Goal: Transaction & Acquisition: Register for event/course

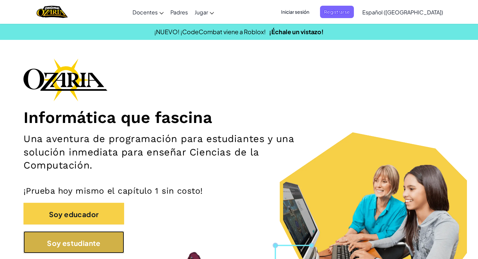
click at [97, 252] on button "Soy estudiante" at bounding box center [73, 242] width 101 height 22
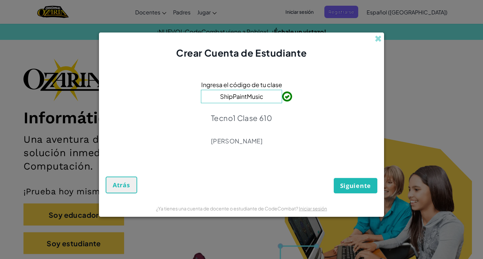
type input "ShipPaintMusic"
click at [363, 185] on font "Siguiente" at bounding box center [355, 186] width 31 height 8
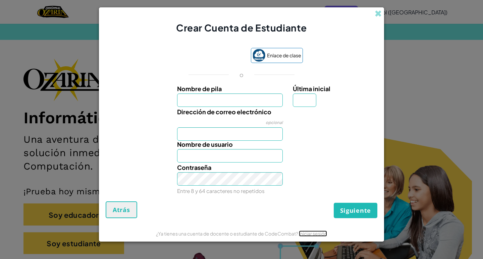
click at [318, 232] on font "Iniciar sesión" at bounding box center [313, 234] width 28 height 6
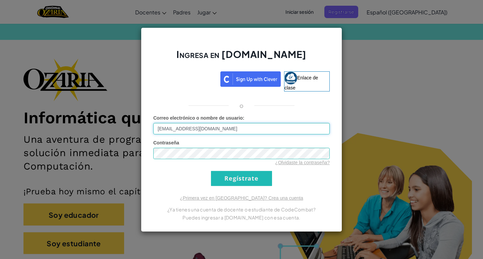
type input "[EMAIL_ADDRESS][DOMAIN_NAME]"
click at [259, 189] on div "Ingresa en [DOMAIN_NAME] Enlace de clase o Error desconocido. Correo electrónic…" at bounding box center [241, 129] width 201 height 205
click at [260, 184] on input "Regístrate" at bounding box center [241, 178] width 61 height 15
